Goal: Browse casually

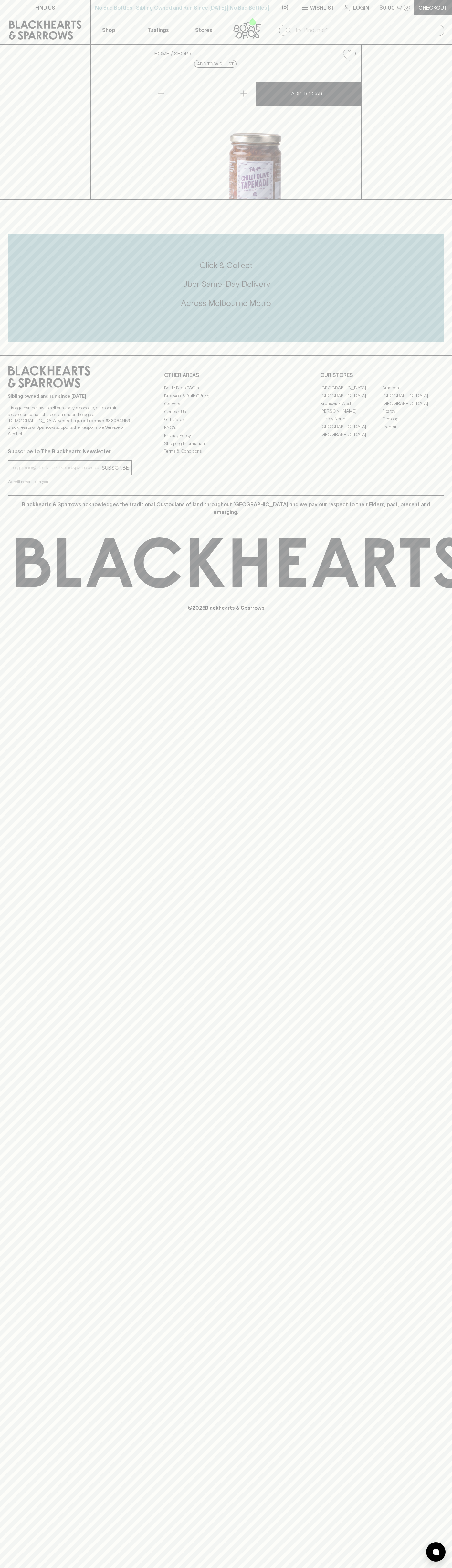
click at [439, 612] on p "© 2025 Blackhearts & Sparrows" at bounding box center [226, 600] width 452 height 24
click at [235, 1567] on html "FIND US | No Bad Bottles | Sibling Owned and Run Since [DATE] | No Bad Bottles …" at bounding box center [226, 784] width 452 height 1568
click at [7, 898] on div "FIND US | No Bad Bottles | Sibling Owned and Run Since [DATE] | No Bad Bottles …" at bounding box center [226, 784] width 452 height 1568
